Goal: Transaction & Acquisition: Purchase product/service

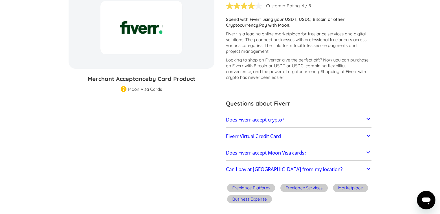
scroll to position [109, 0]
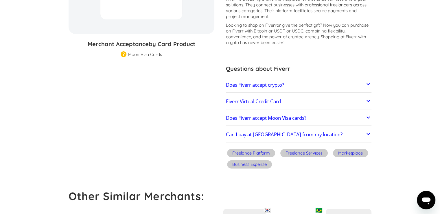
click at [246, 102] on h2 "Fiverr Virtual Credit Card" at bounding box center [253, 101] width 55 height 6
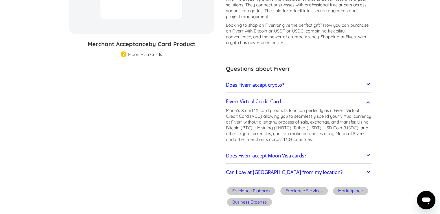
click at [242, 101] on h2 "Fiverr Virtual Credit Card" at bounding box center [253, 101] width 55 height 6
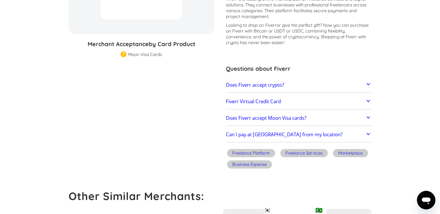
click at [253, 120] on h2 "Does Fiverr accept Moon Visa cards?" at bounding box center [266, 118] width 80 height 6
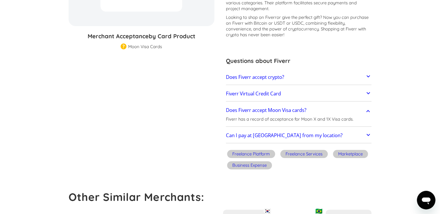
scroll to position [117, 0]
click at [280, 107] on h2 "Does Fiverr accept Moon Visa cards?" at bounding box center [266, 110] width 80 height 6
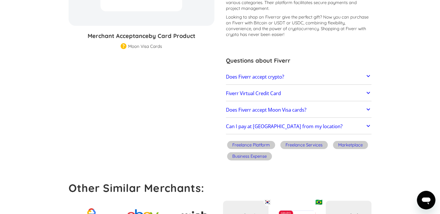
click at [251, 122] on link "Can I pay at Fiverr from my location?" at bounding box center [299, 126] width 146 height 12
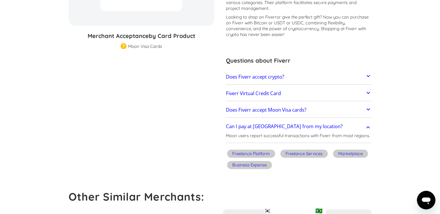
click at [247, 124] on h2 "Can I pay at Fiverr from my location?" at bounding box center [284, 126] width 117 height 6
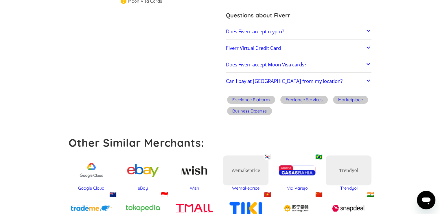
scroll to position [0, 0]
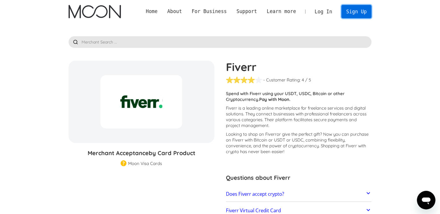
click at [352, 11] on link "Sign Up" at bounding box center [356, 11] width 30 height 13
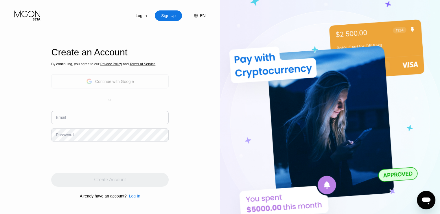
click at [136, 84] on div "Continue with Google" at bounding box center [109, 81] width 117 height 14
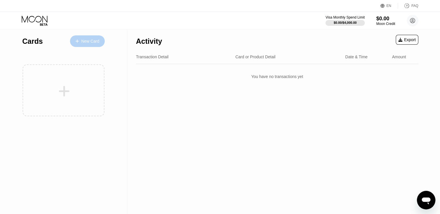
click at [89, 39] on div "New Card" at bounding box center [90, 41] width 18 height 5
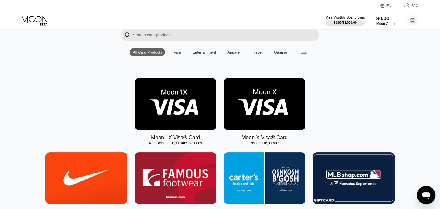
scroll to position [44, 0]
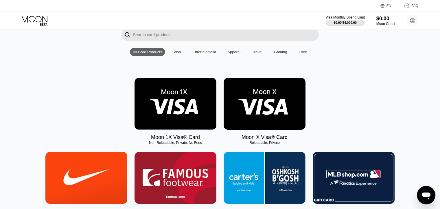
click at [176, 106] on img at bounding box center [176, 104] width 82 height 52
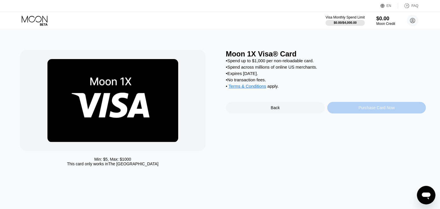
click at [350, 113] on div "Purchase Card Now" at bounding box center [376, 108] width 99 height 12
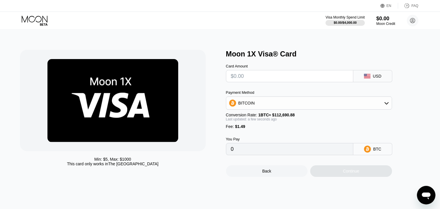
click at [276, 107] on div "BITCOIN" at bounding box center [308, 103] width 165 height 12
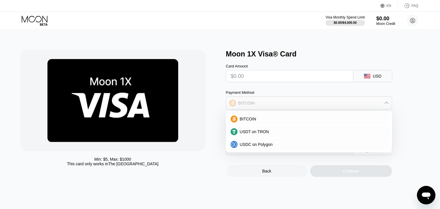
click at [272, 109] on div "BITCOIN" at bounding box center [308, 103] width 165 height 12
